Goal: Information Seeking & Learning: Understand process/instructions

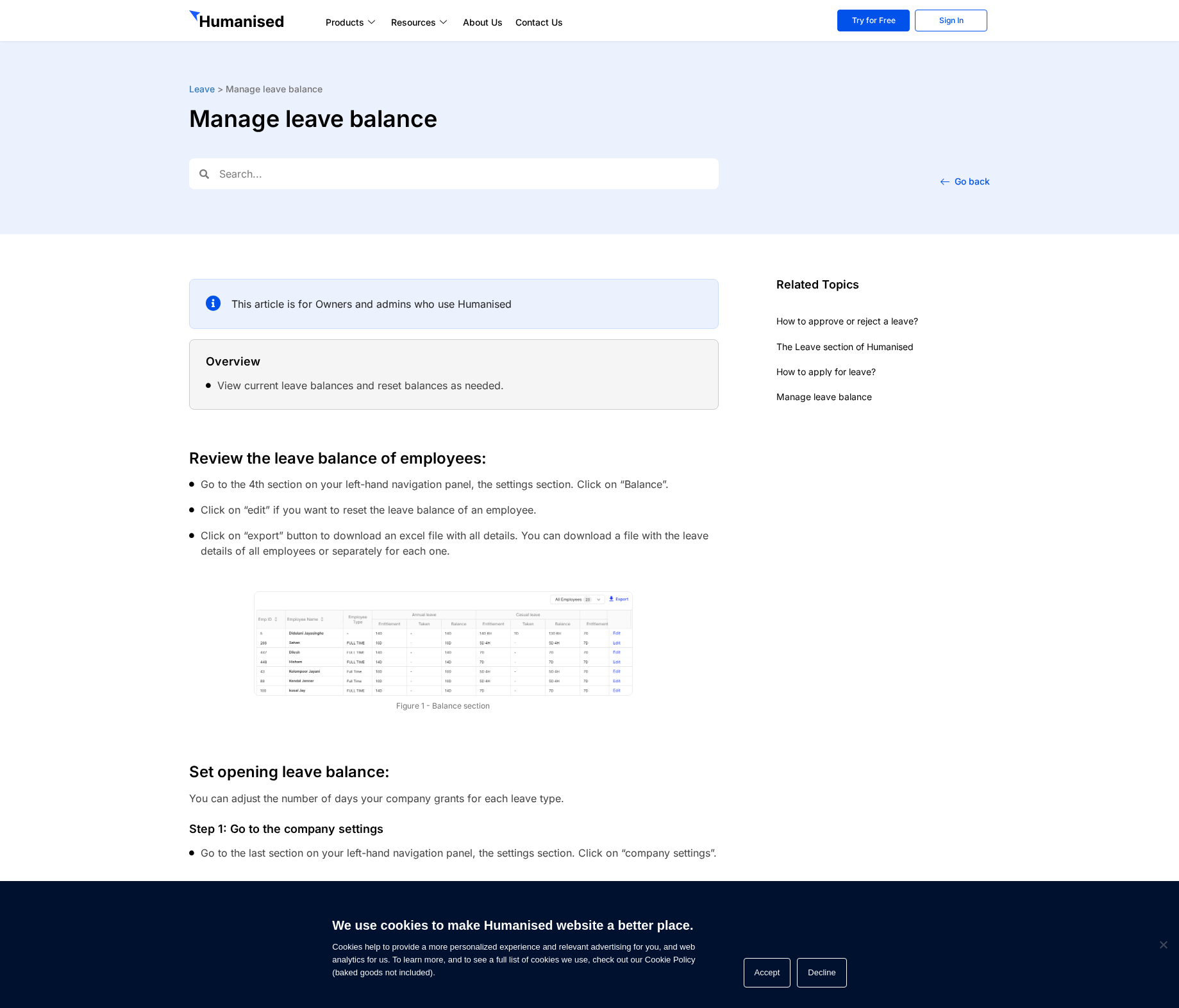
click at [247, 91] on span "Manage leave balance" at bounding box center [274, 88] width 96 height 11
click at [205, 90] on link "Leave" at bounding box center [202, 88] width 25 height 11
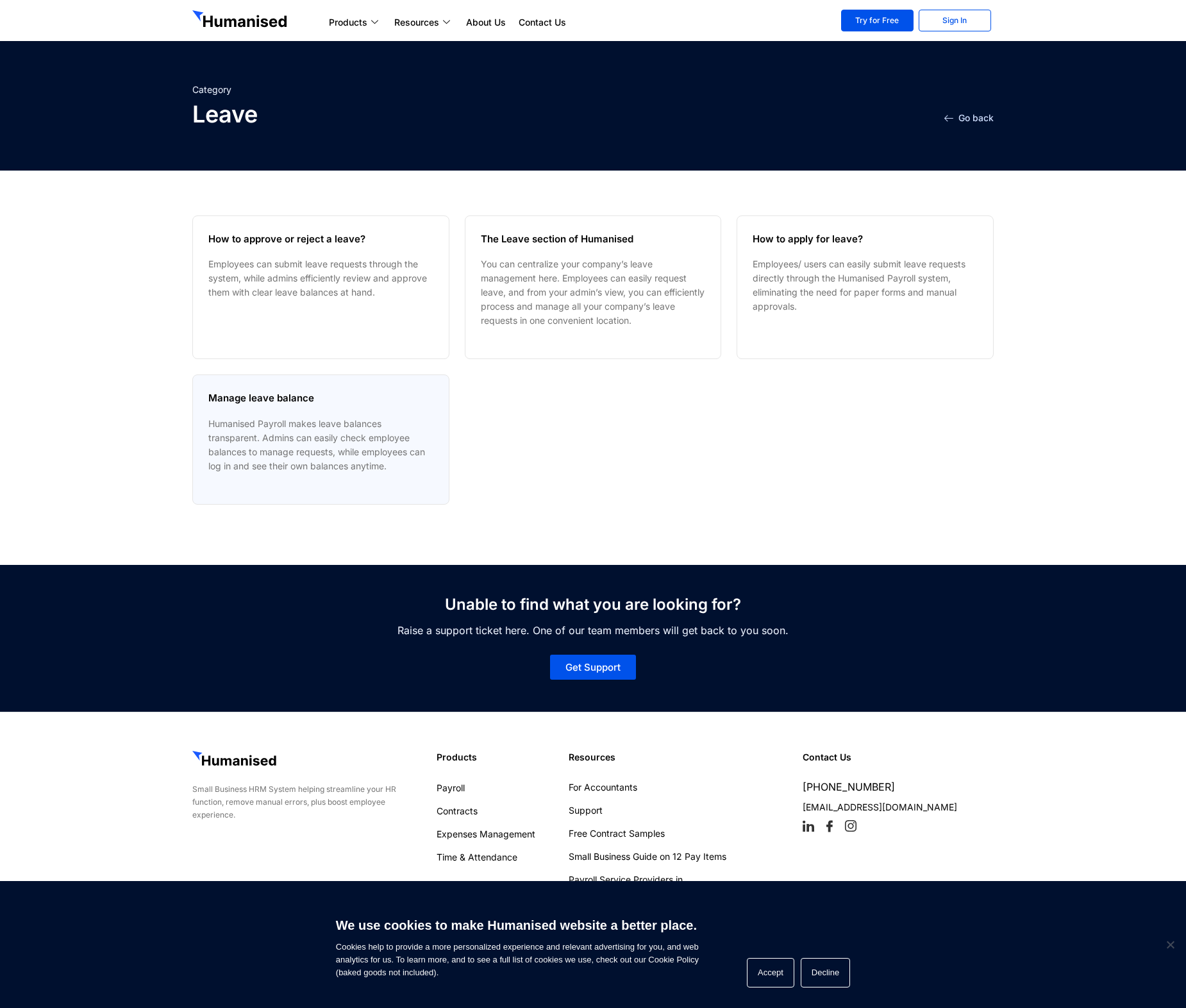
click at [209, 495] on link at bounding box center [209, 495] width 0 height 0
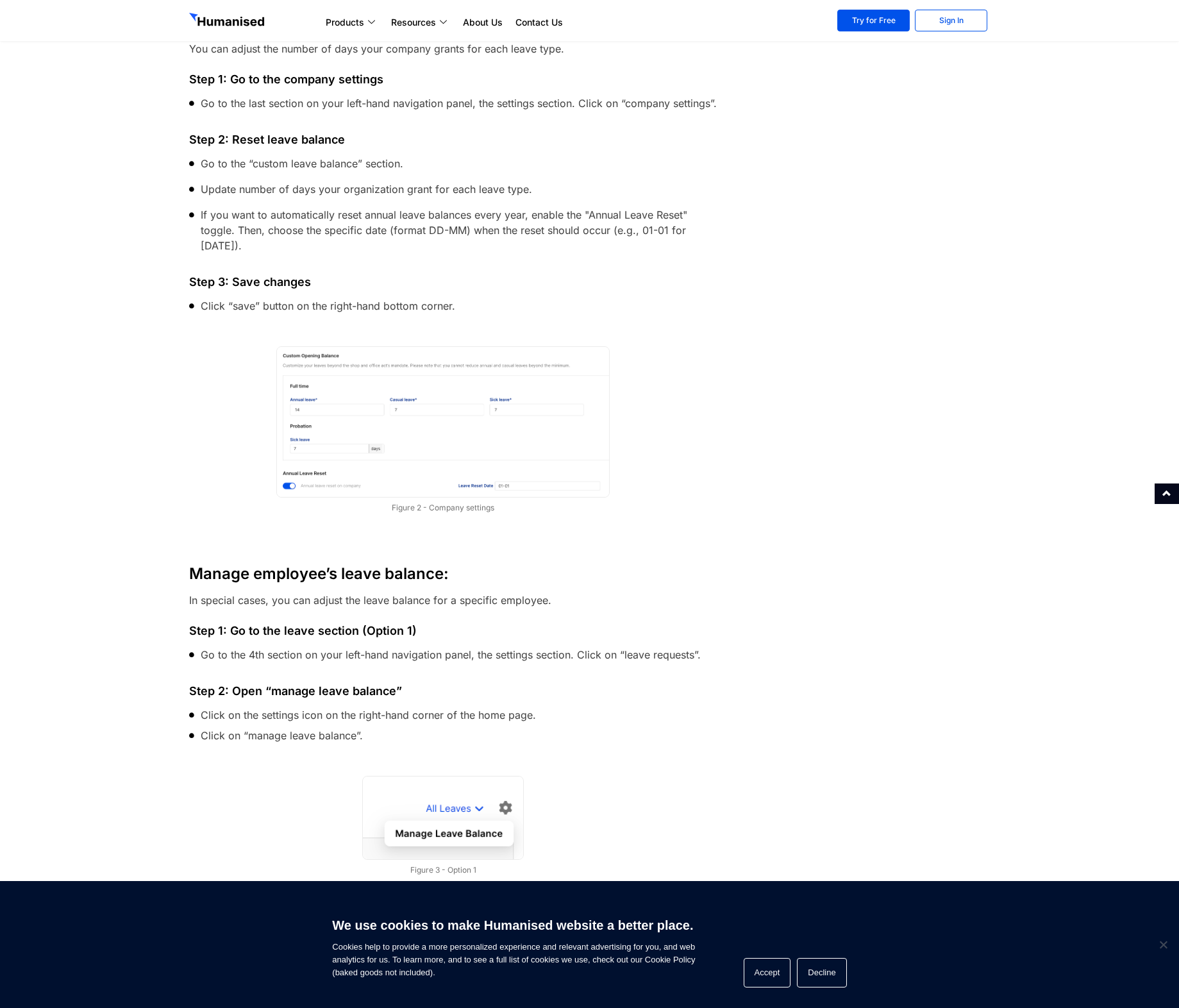
scroll to position [808, 0]
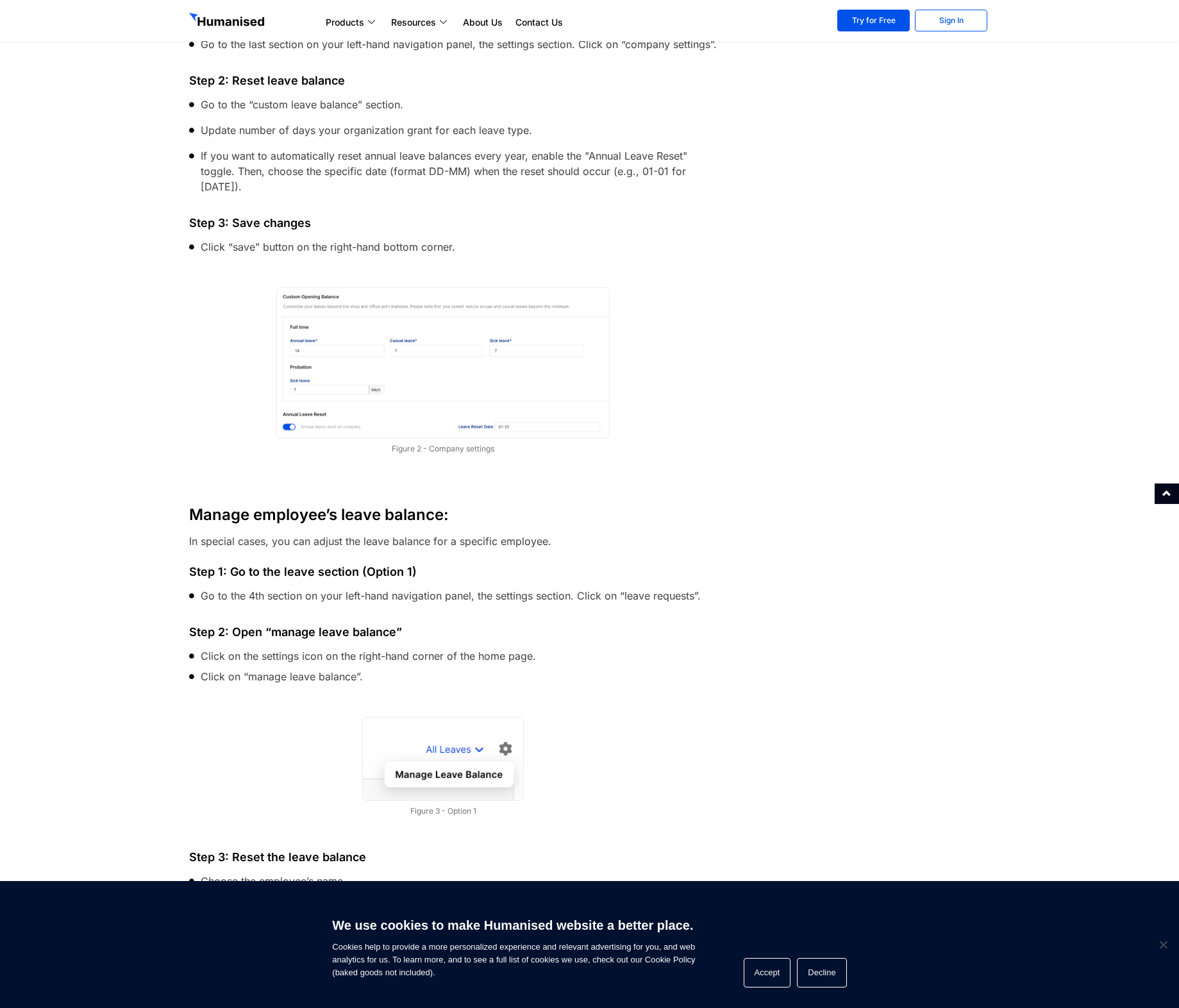
click at [483, 407] on img at bounding box center [443, 363] width 333 height 152
click at [365, 372] on img at bounding box center [443, 363] width 333 height 152
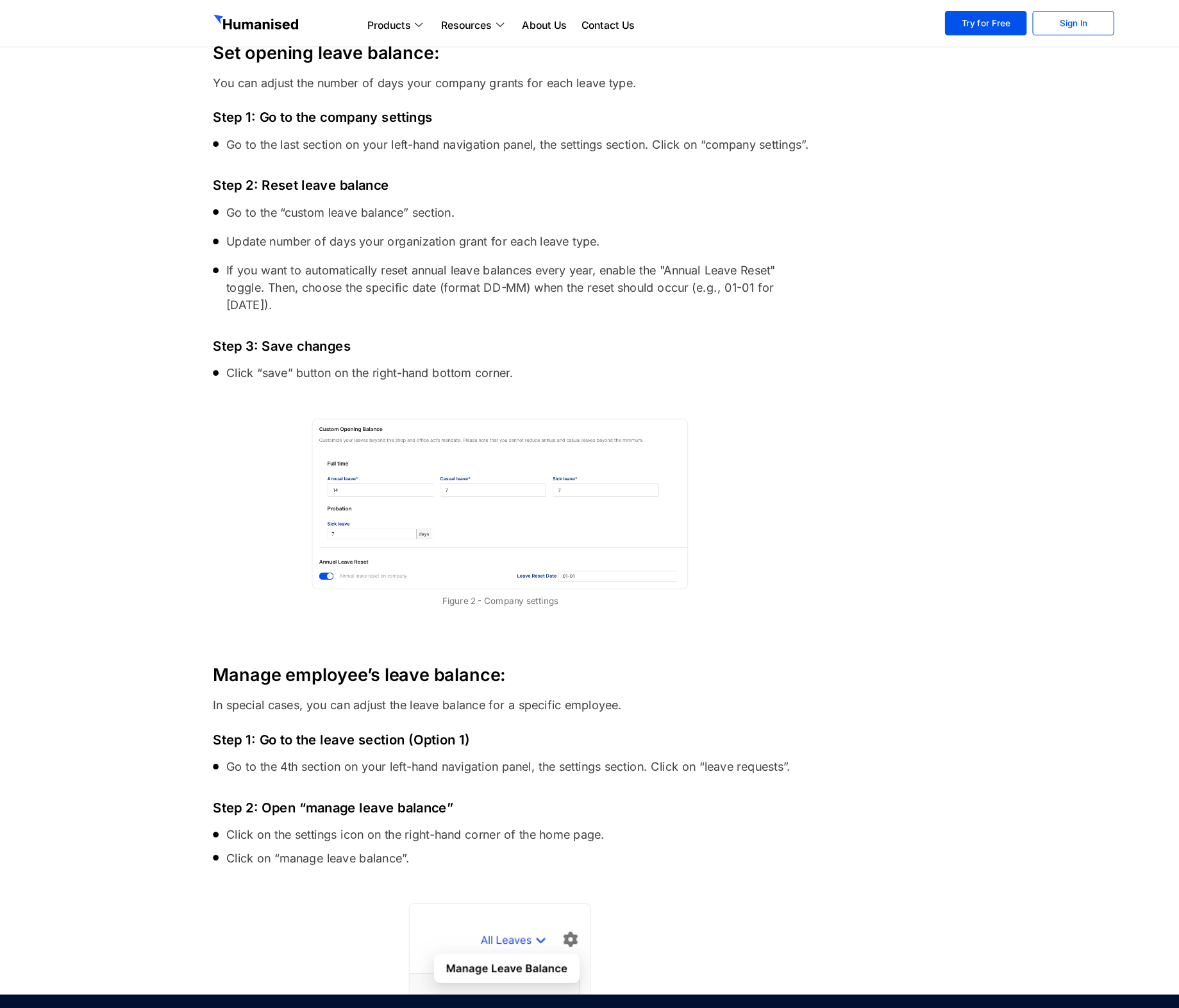
scroll to position [719, 0]
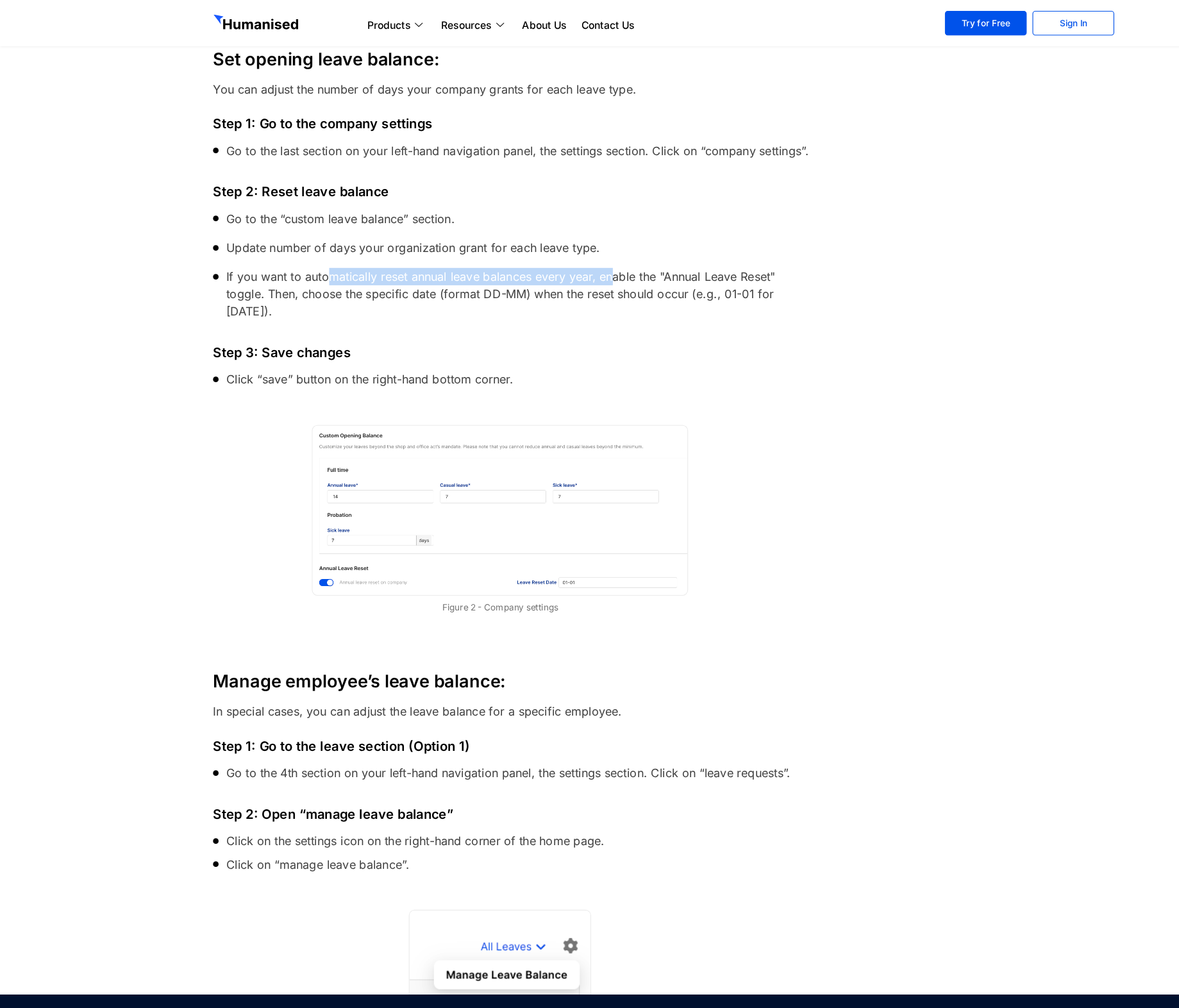
drag, startPoint x: 270, startPoint y: 245, endPoint x: 524, endPoint y: 248, distance: 254.0
click at [524, 248] on span "If you want to automatically reset annual leave balances every year, enable the…" at bounding box center [458, 260] width 524 height 46
copy span "automatically reset annual leave balances every year"
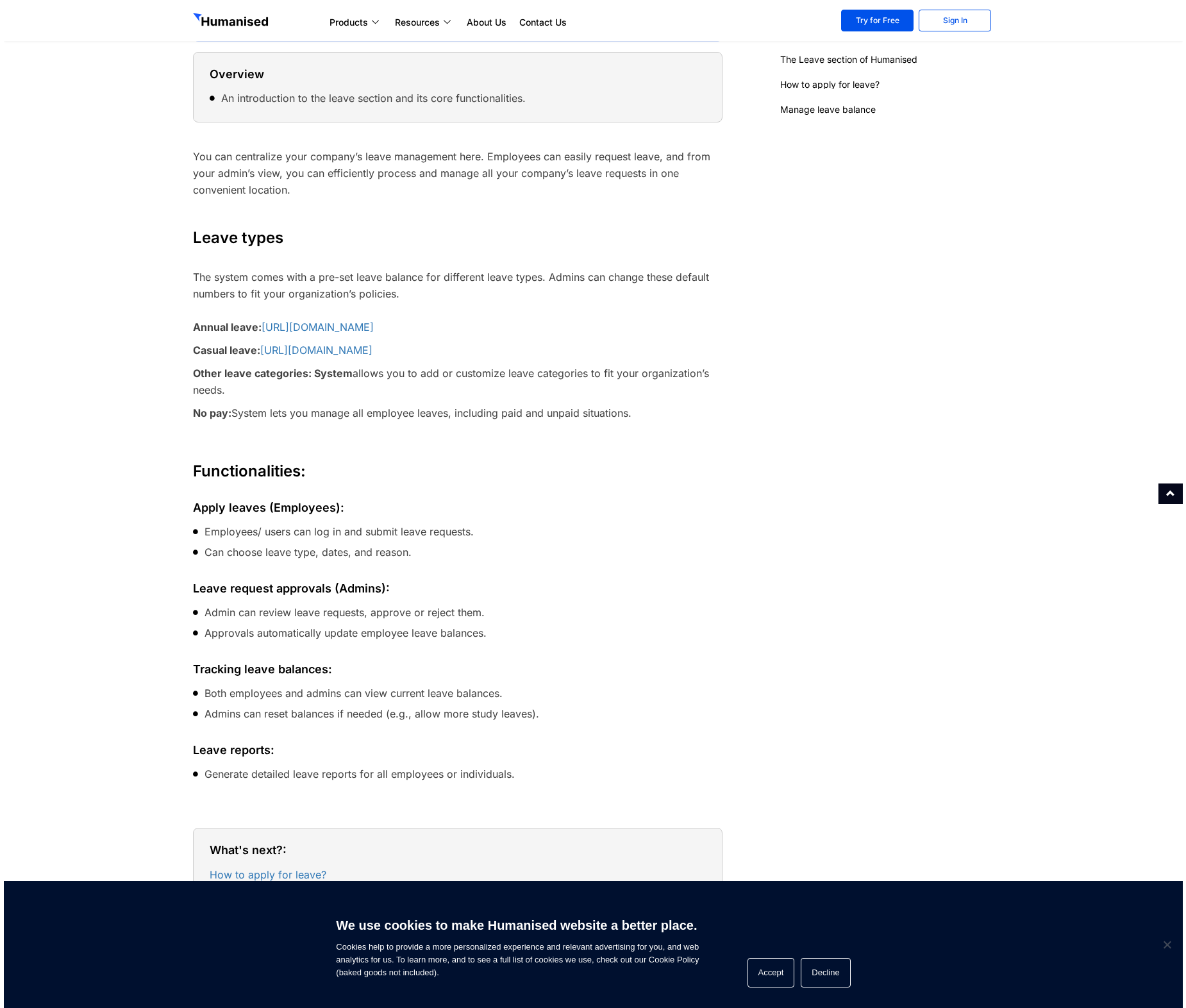
scroll to position [230, 0]
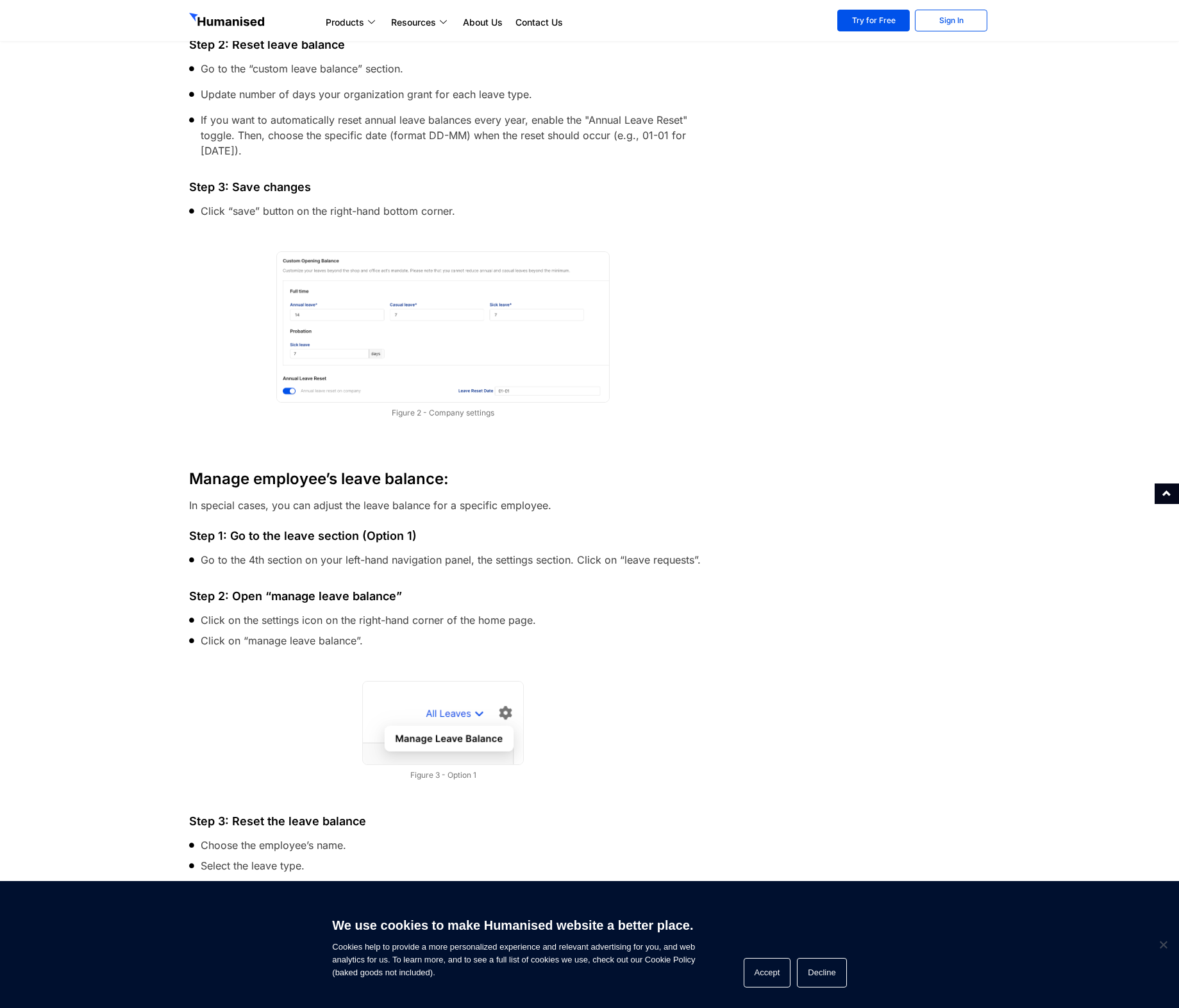
scroll to position [1236, 0]
